Goal: Complete application form

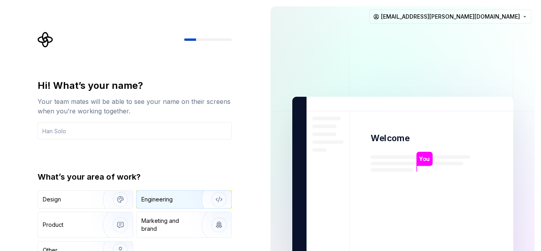
click at [166, 196] on div "Engineering" at bounding box center [156, 199] width 31 height 8
click at [168, 200] on div "Engineering" at bounding box center [156, 199] width 31 height 8
drag, startPoint x: 238, startPoint y: 30, endPoint x: 262, endPoint y: 57, distance: 35.9
click at [262, 57] on div "Hi! What’s your name? Your team mates will be able to see your name on their sc…" at bounding box center [132, 178] width 264 height 357
click at [539, 245] on div "You Welcome You T B +3 [PERSON_NAME] [PERSON_NAME] [EMAIL_ADDRESS][PERSON_NAME]…" at bounding box center [402, 178] width 277 height 357
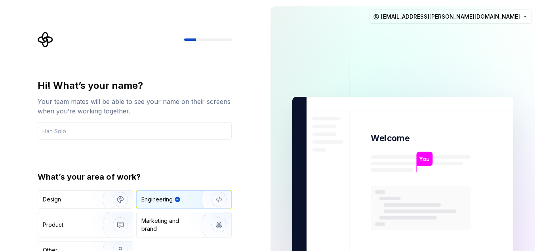
click at [539, 240] on div "You Welcome You T B +3 [PERSON_NAME] [PERSON_NAME] [EMAIL_ADDRESS][PERSON_NAME]…" at bounding box center [402, 178] width 277 height 357
click at [204, 204] on img "button" at bounding box center [214, 199] width 51 height 53
click at [204, 203] on img "button" at bounding box center [214, 199] width 51 height 53
click at [121, 135] on input "text" at bounding box center [135, 130] width 194 height 17
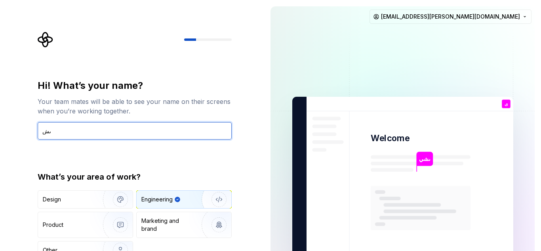
type input "ى"
type input "nada"
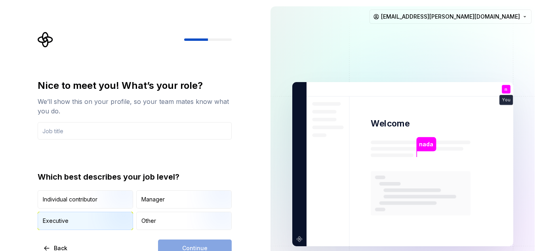
click at [101, 217] on img "button" at bounding box center [113, 230] width 51 height 53
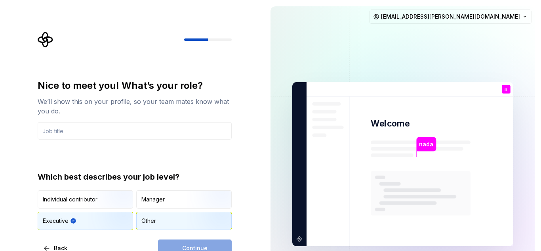
click at [149, 216] on div "Other" at bounding box center [184, 220] width 95 height 17
click at [118, 134] on input "text" at bounding box center [135, 130] width 194 height 17
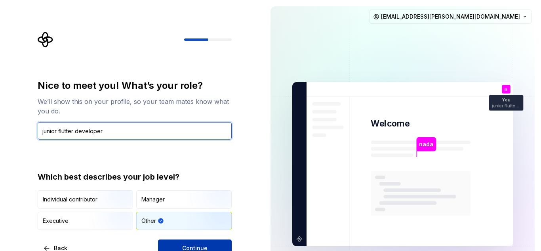
type input "junior flutter developer"
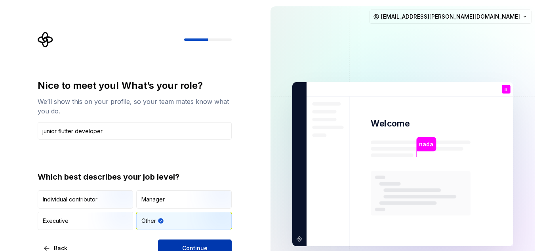
click at [217, 242] on button "Continue" at bounding box center [195, 247] width 74 height 17
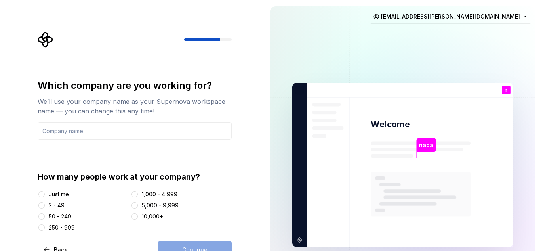
click at [68, 192] on div "Just me" at bounding box center [59, 194] width 20 height 8
click at [45, 192] on button "Just me" at bounding box center [41, 194] width 6 height 6
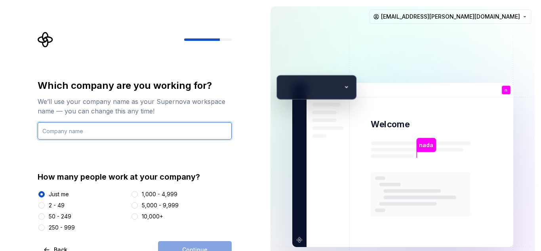
click at [145, 134] on input "text" at bounding box center [135, 130] width 194 height 17
type input "freelane"
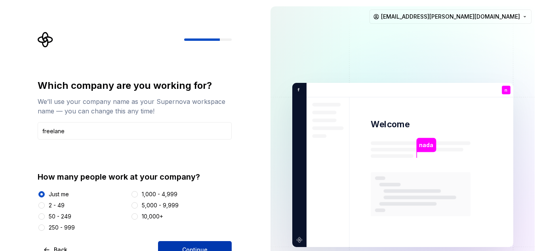
click at [216, 246] on button "Continue" at bounding box center [195, 249] width 74 height 17
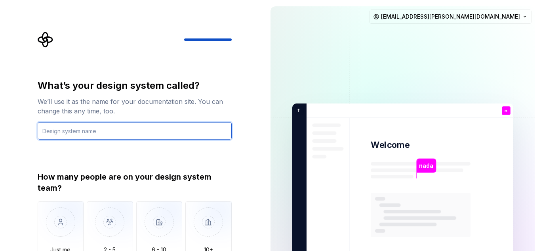
click at [135, 132] on input "text" at bounding box center [135, 130] width 194 height 17
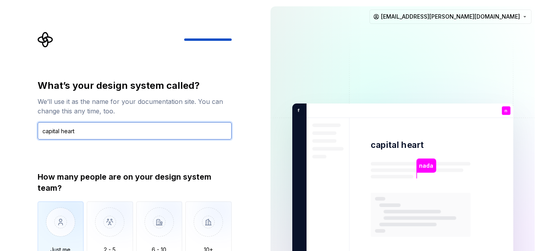
type input "capital heart"
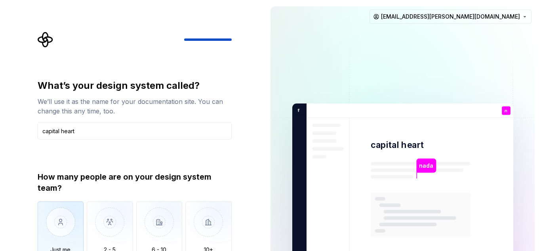
click at [47, 222] on img "button" at bounding box center [61, 227] width 46 height 53
click at [246, 121] on div "What’s your design system called? We’ll use it as the name for your documentati…" at bounding box center [132, 185] width 264 height 371
click at [246, 133] on div "What’s your design system called? We’ll use it as the name for your documentati…" at bounding box center [132, 185] width 264 height 371
click at [214, 120] on div "What’s your design system called? We’ll use it as the name for your documentati…" at bounding box center [135, 109] width 194 height 60
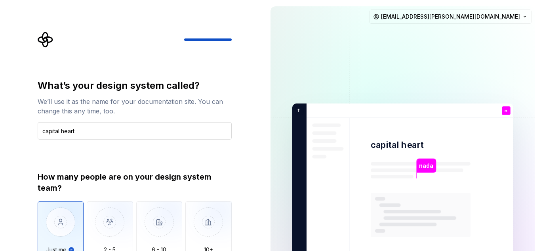
click at [204, 129] on input "capital heart" at bounding box center [135, 130] width 194 height 17
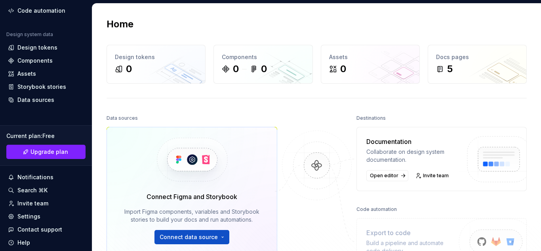
scroll to position [91, 0]
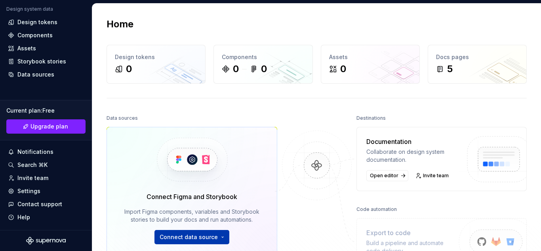
click at [200, 240] on html "F capital heart N Home Documentation Analytics Code automation Design system da…" at bounding box center [270, 125] width 541 height 251
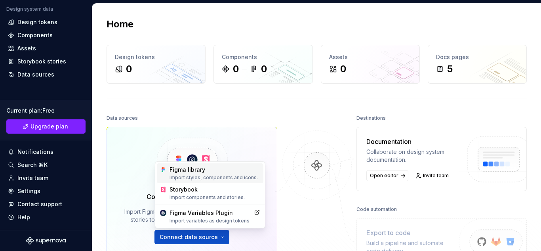
click at [185, 170] on div "Figma library Import styles, components and icons." at bounding box center [215, 173] width 91 height 15
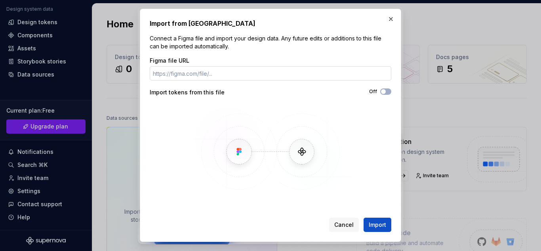
click at [214, 76] on input "Figma file URL" at bounding box center [271, 73] width 242 height 14
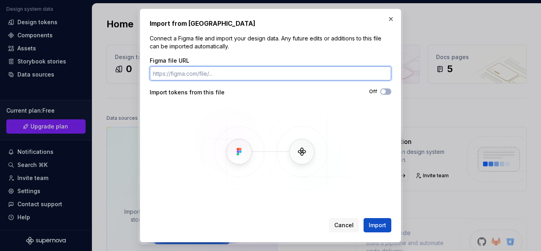
paste input "Figma to Flutter Plugin"
type input "Figma to Flutter Plugin"
click at [209, 78] on input "Figma to Flutter Plugin" at bounding box center [271, 73] width 242 height 14
